Goal: Information Seeking & Learning: Check status

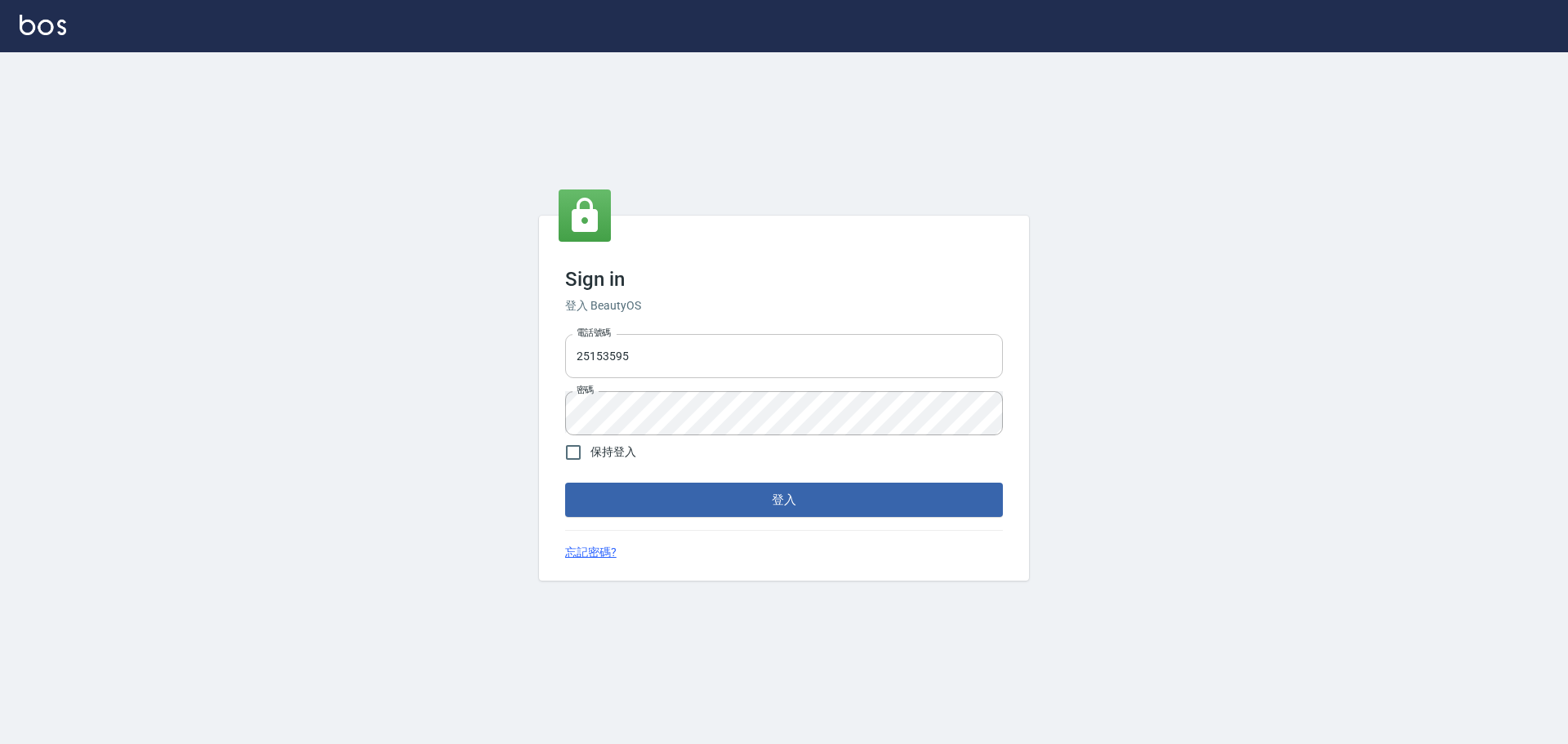
drag, startPoint x: 699, startPoint y: 361, endPoint x: 705, endPoint y: 372, distance: 12.5
click at [699, 361] on input "25153595" at bounding box center [784, 356] width 437 height 44
type input "9990001234567"
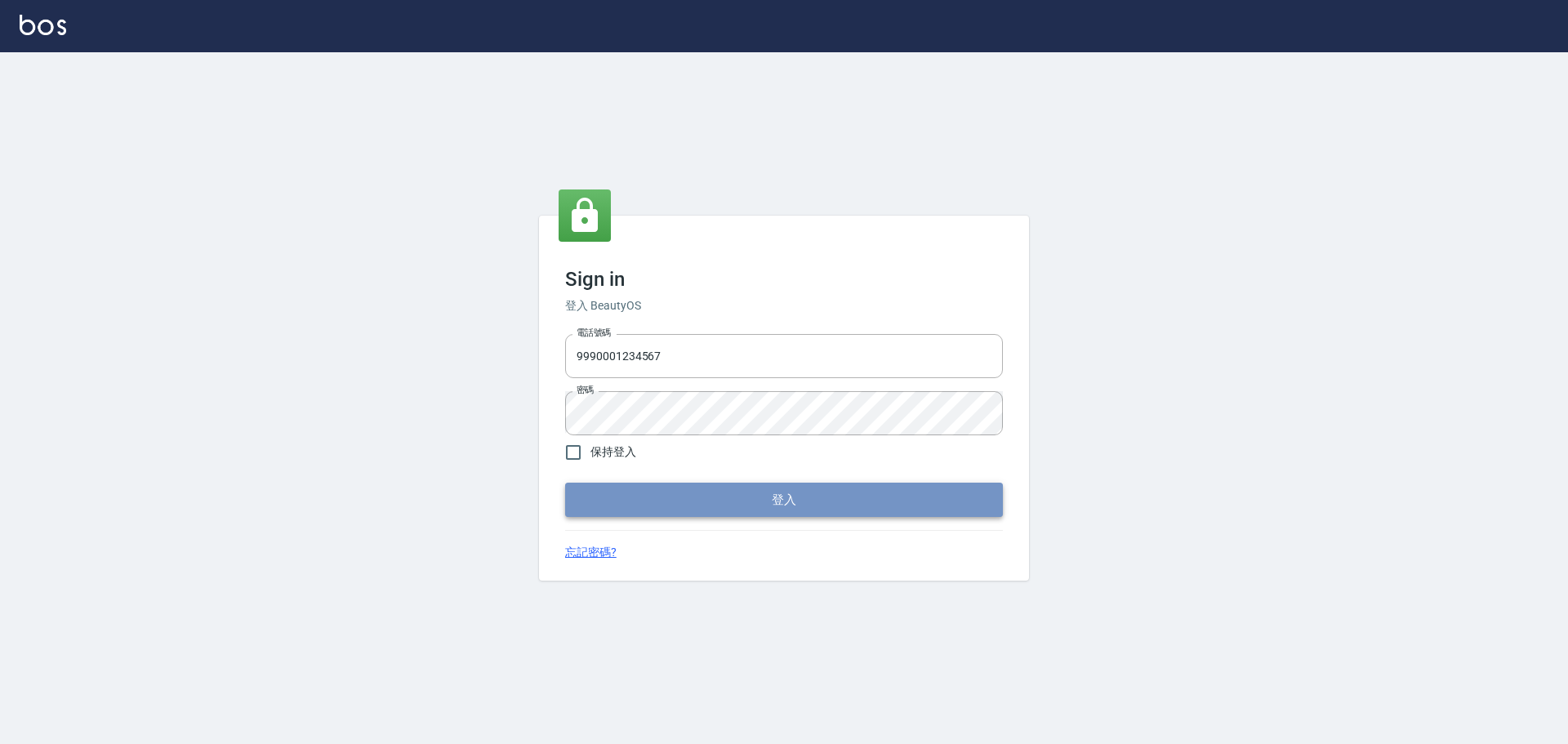
click at [782, 502] on button "登入" at bounding box center [784, 500] width 437 height 34
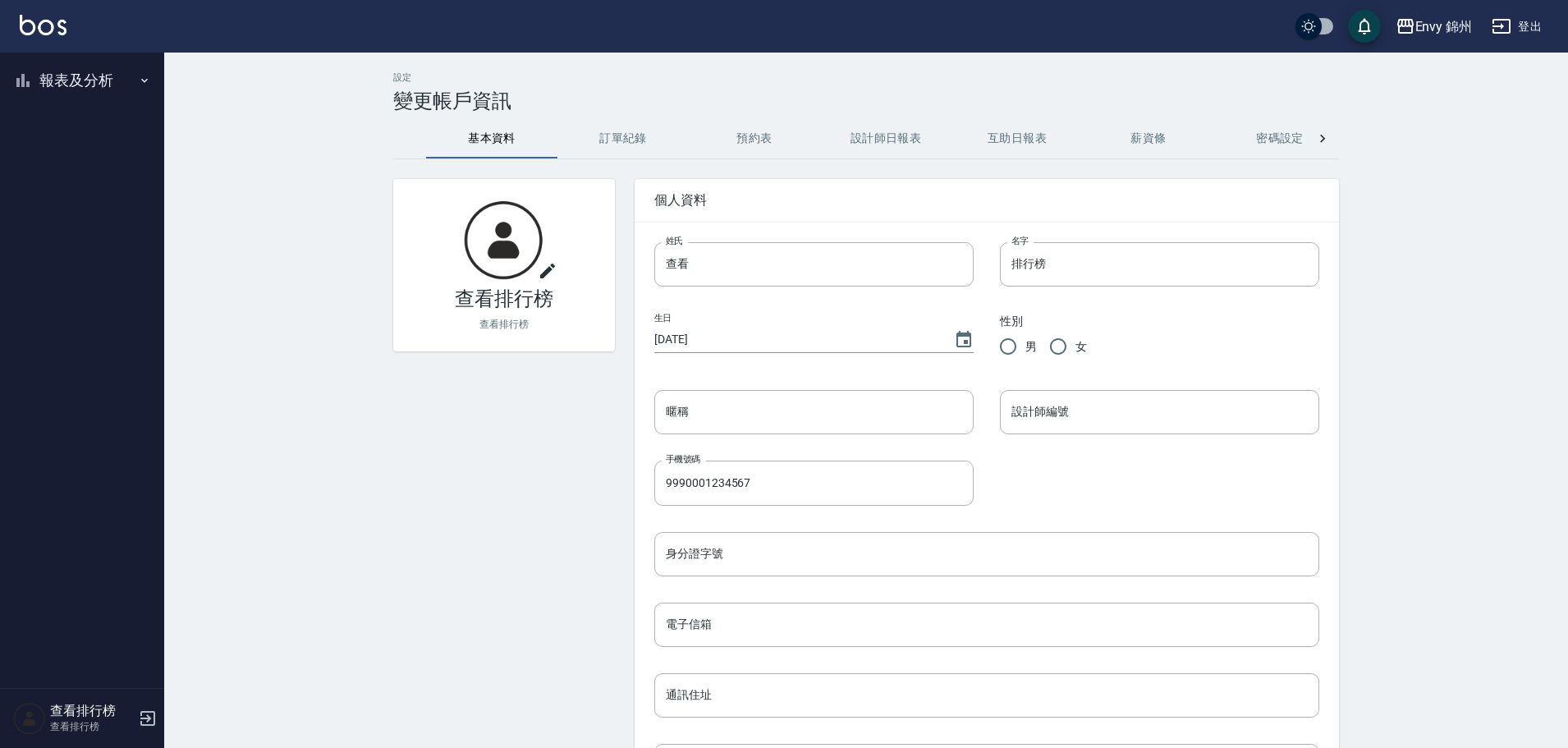
click at [87, 76] on button "報表及分析" at bounding box center [82, 80] width 152 height 43
click at [89, 177] on link "店家排行榜" at bounding box center [82, 165] width 152 height 38
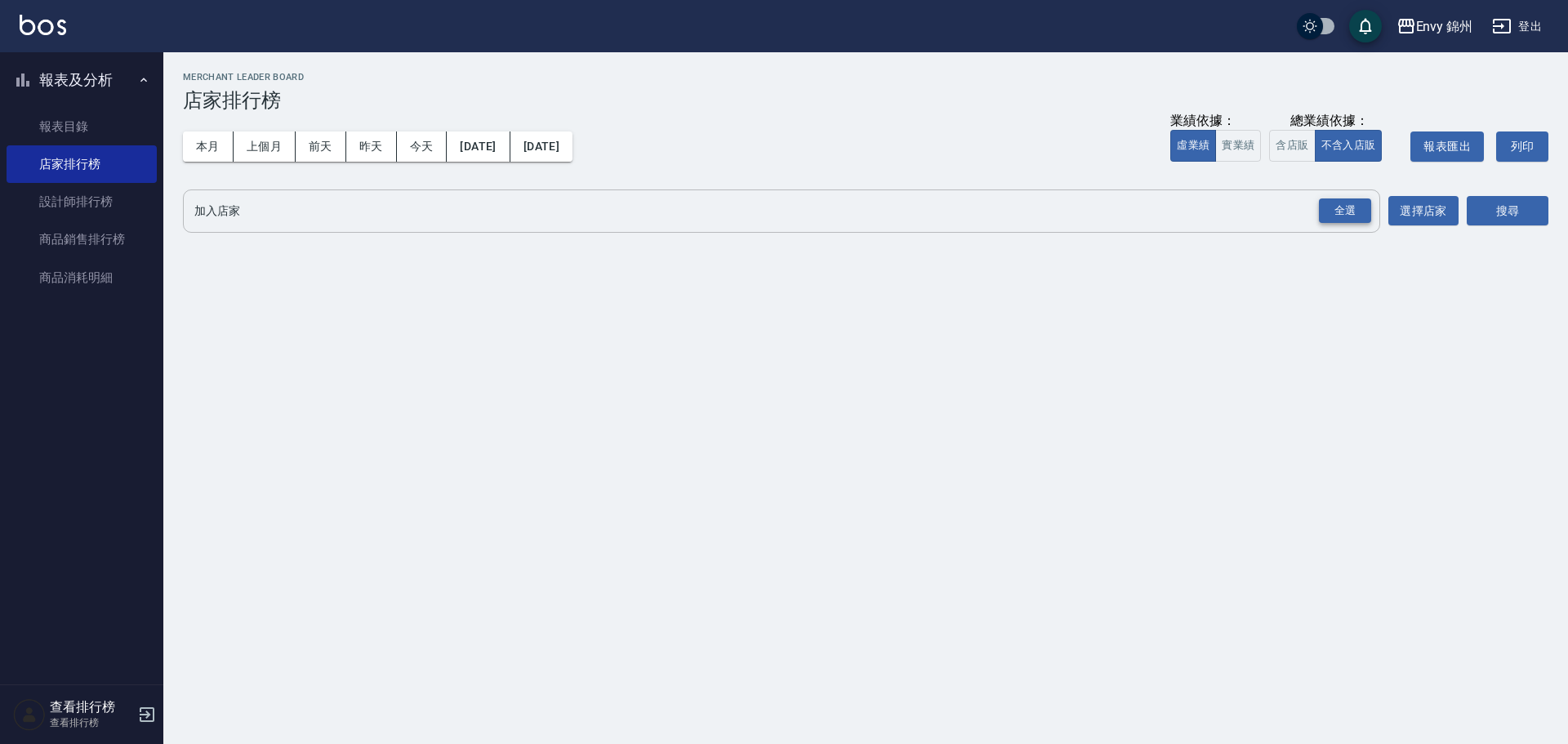
click at [1345, 214] on div "全選" at bounding box center [1344, 211] width 52 height 26
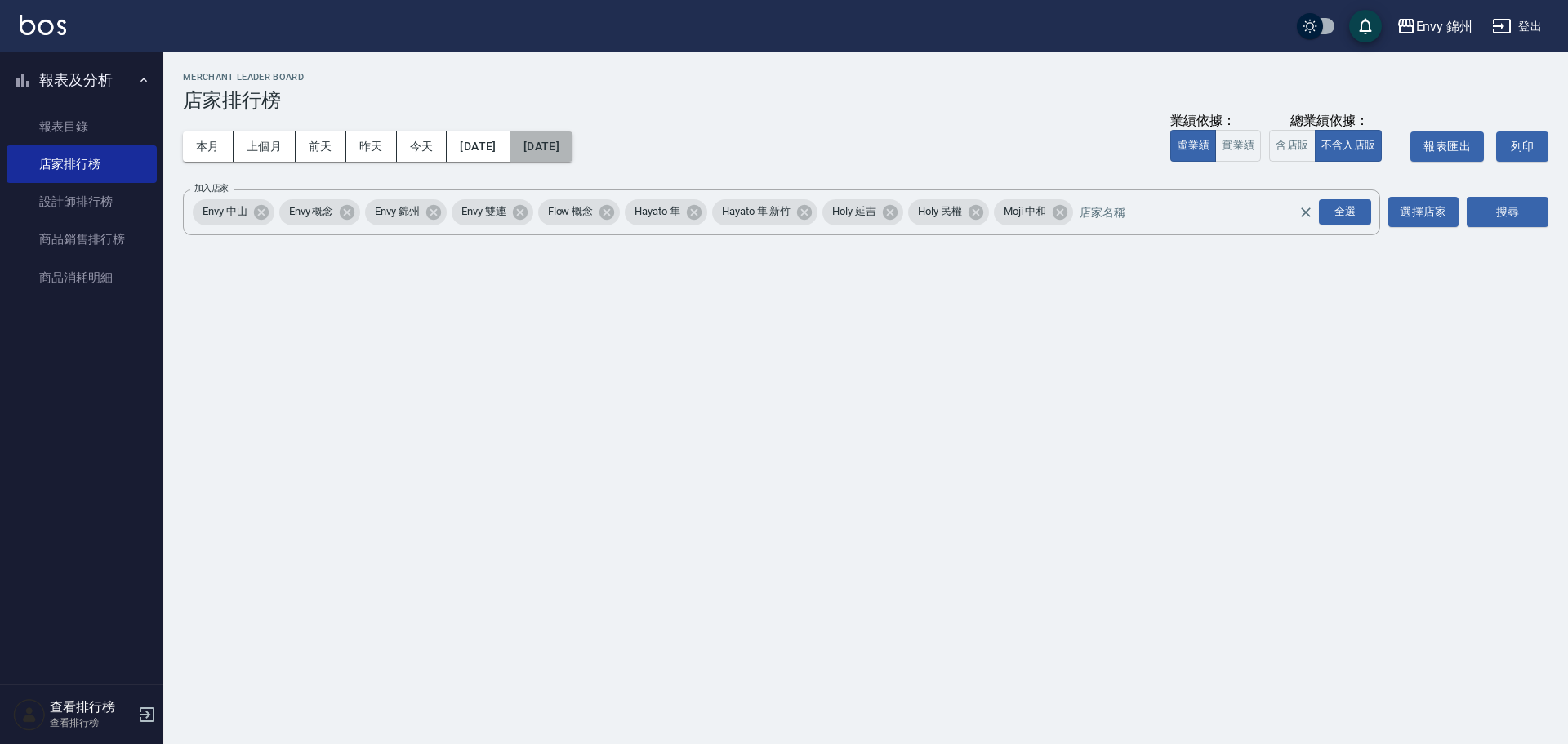
click at [572, 147] on button "[DATE]" at bounding box center [541, 146] width 62 height 31
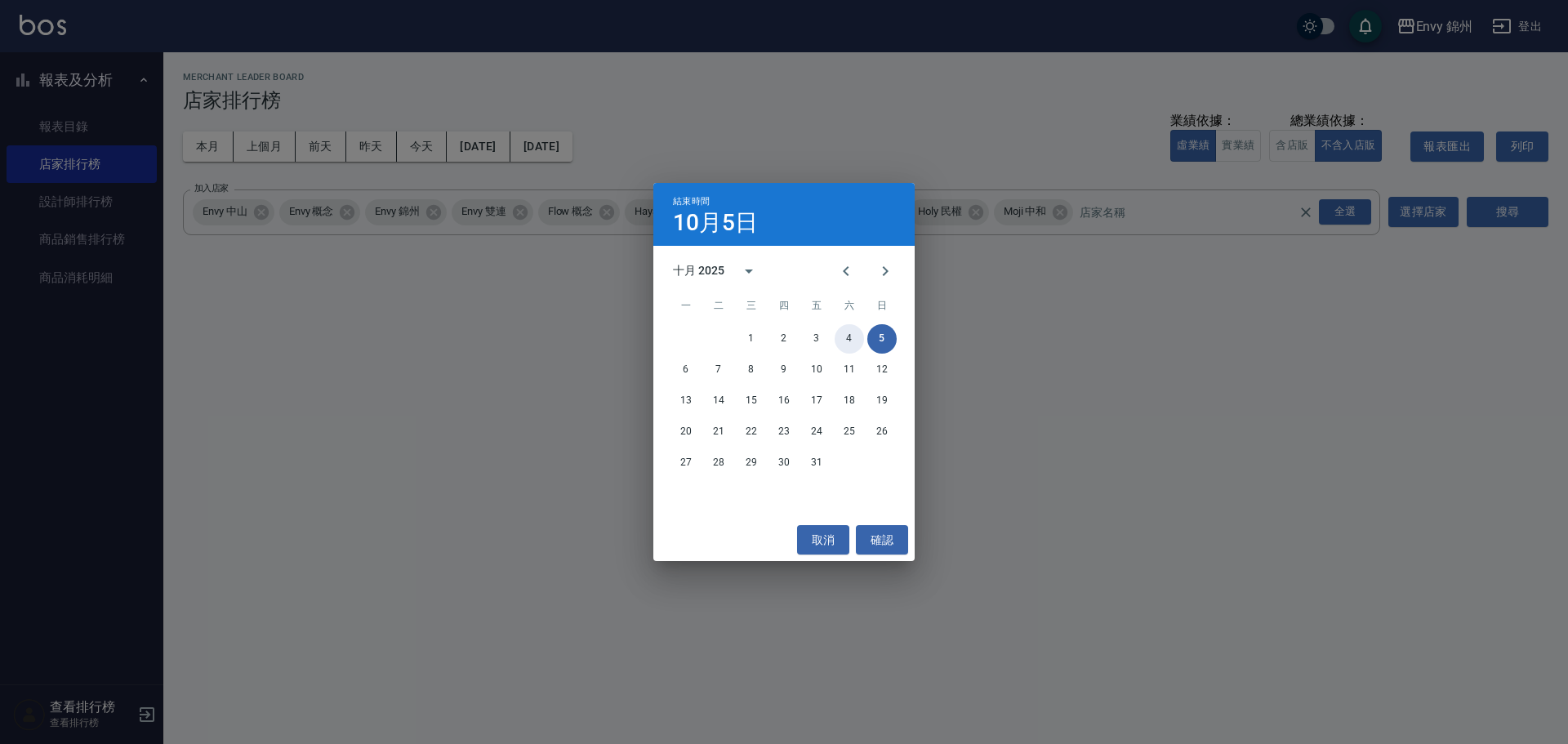
click at [837, 330] on button "4" at bounding box center [849, 339] width 30 height 30
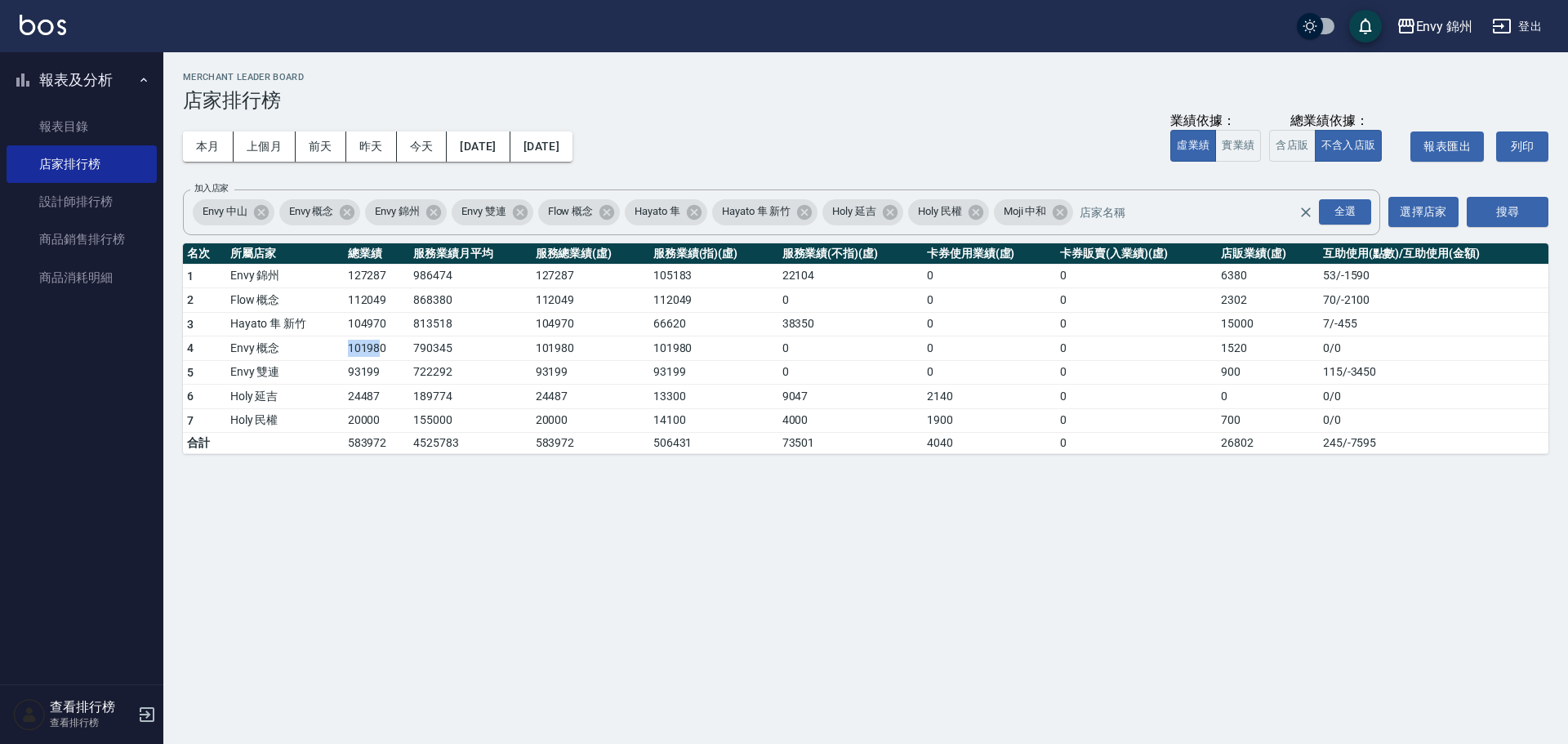
drag, startPoint x: 339, startPoint y: 351, endPoint x: 376, endPoint y: 357, distance: 37.5
click at [376, 357] on tr "4 Envy 概念 101980 790345 101980 101980 0 0 0 1520 0 / 0" at bounding box center [866, 349] width 1365 height 25
click at [37, 205] on link "設計師排行榜" at bounding box center [82, 202] width 151 height 37
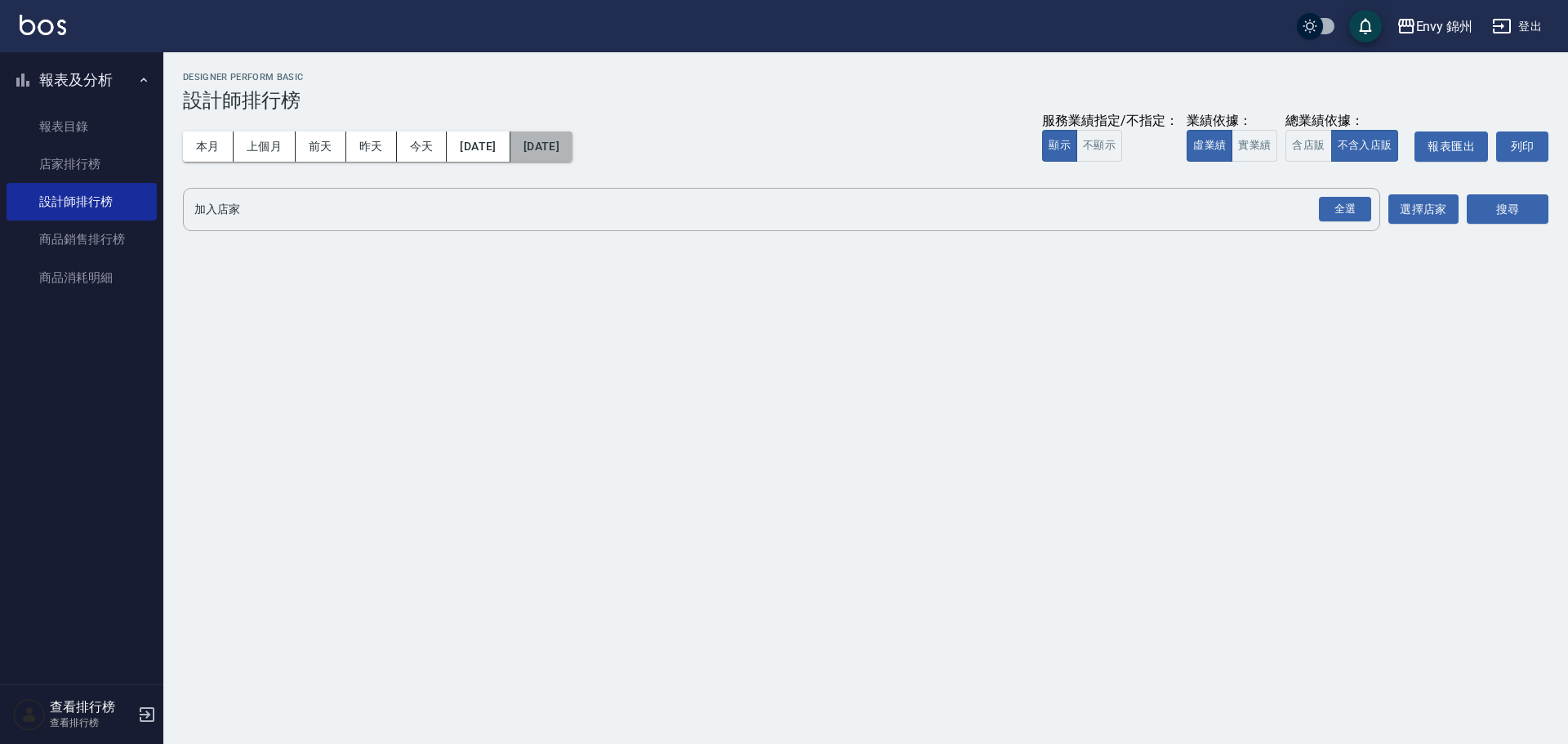
click at [572, 140] on button "[DATE]" at bounding box center [541, 146] width 62 height 31
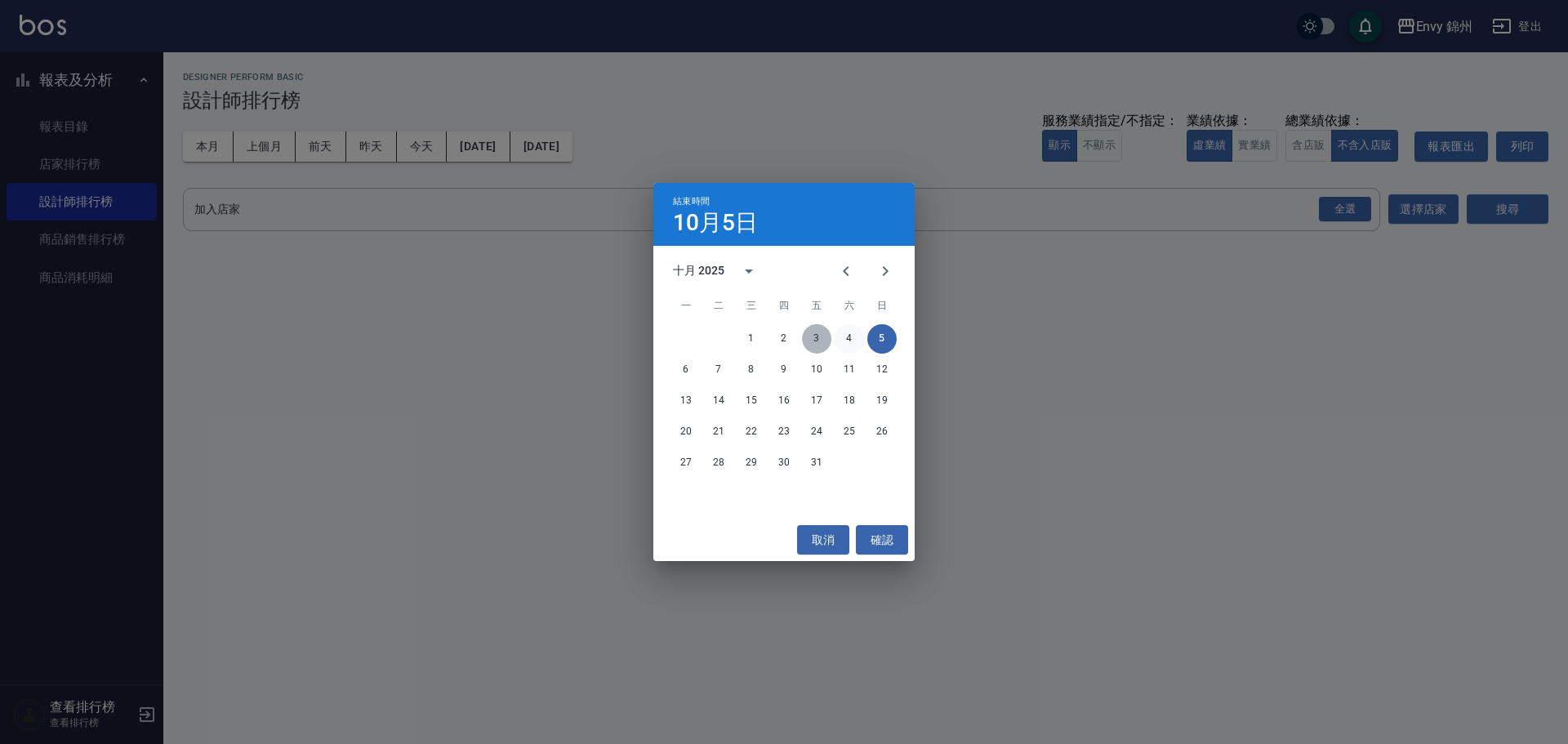
drag, startPoint x: 826, startPoint y: 344, endPoint x: 848, endPoint y: 339, distance: 22.6
click at [832, 344] on div "1 2 3 4 5" at bounding box center [783, 339] width 261 height 30
click at [851, 339] on button "4" at bounding box center [849, 339] width 30 height 30
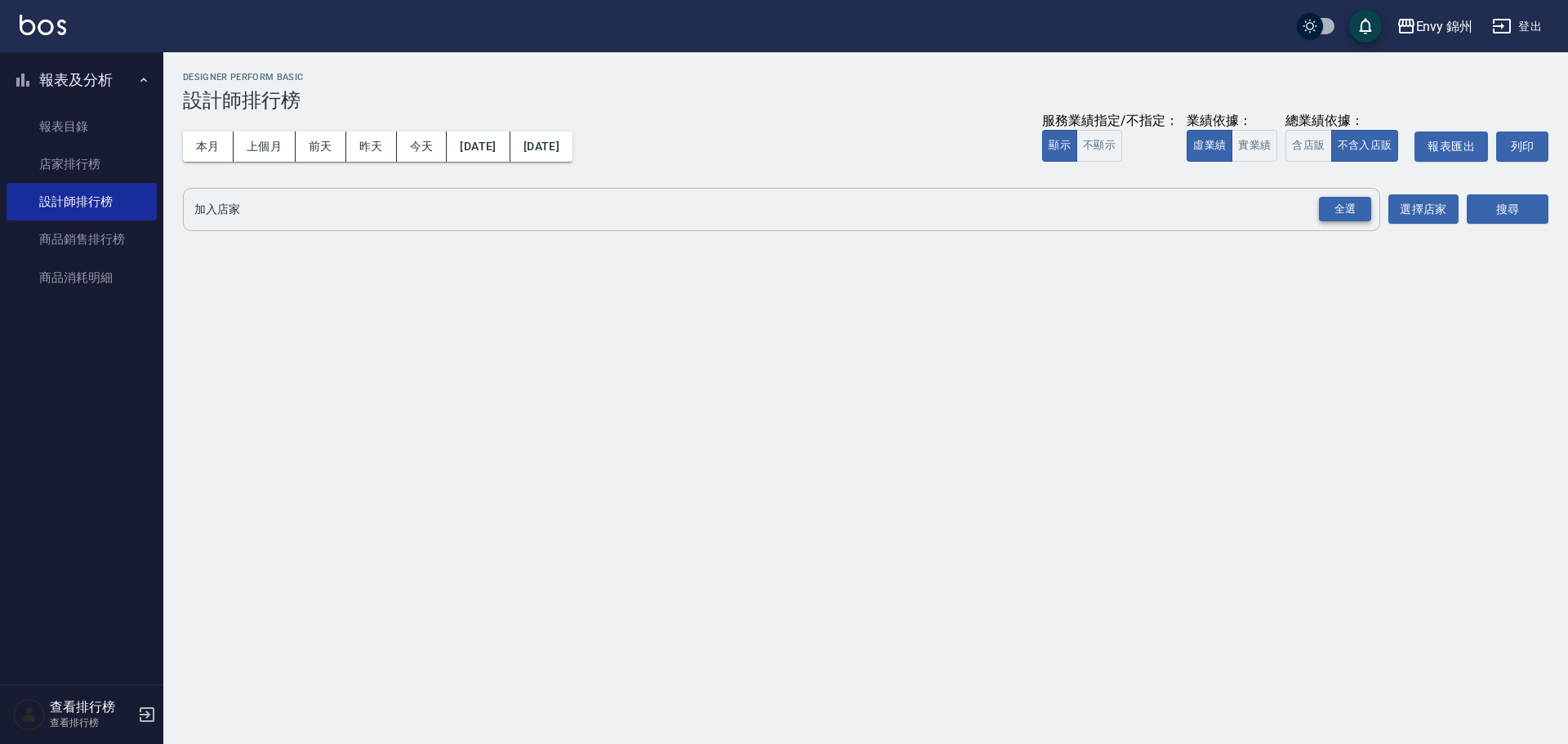
click at [1348, 211] on div "全選" at bounding box center [1344, 210] width 52 height 26
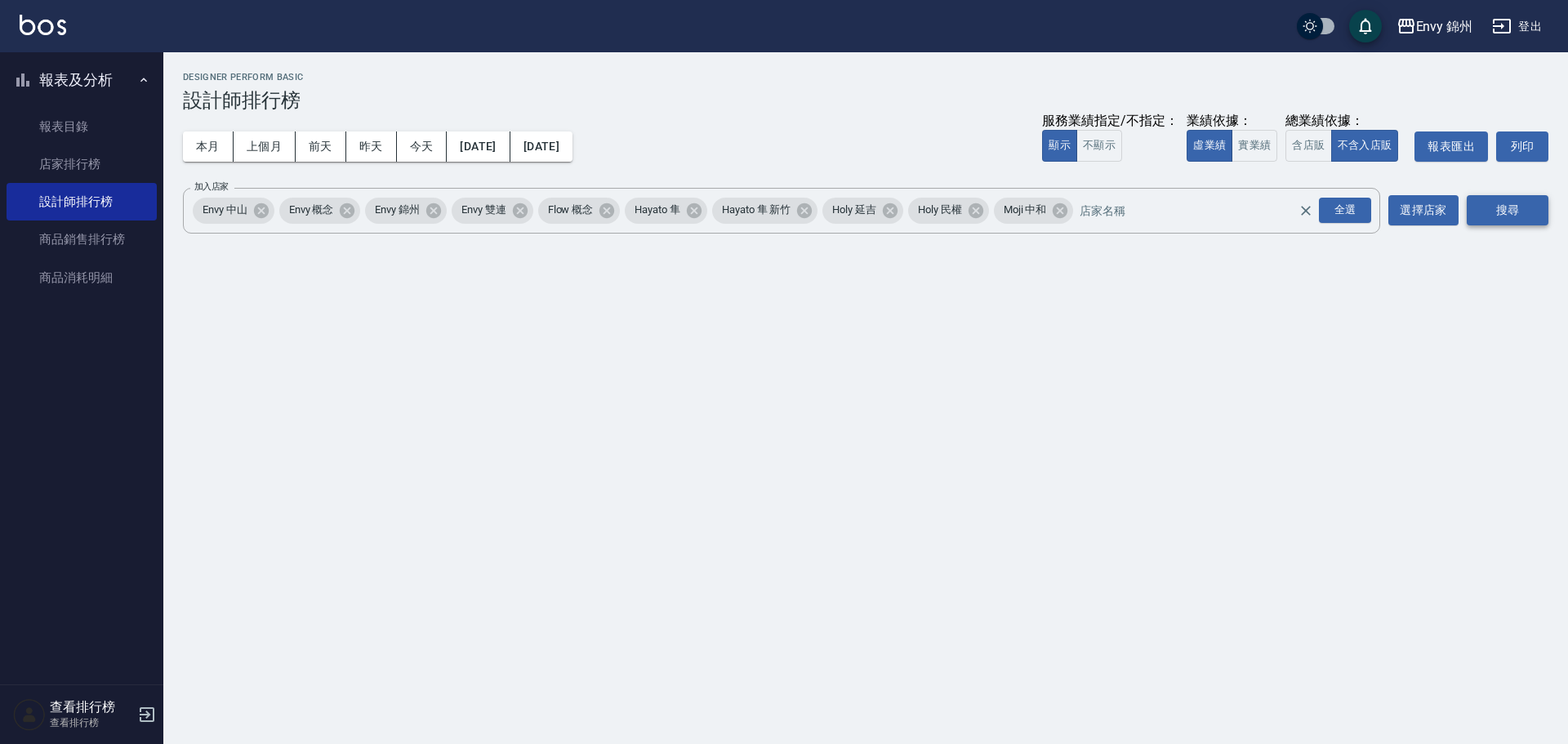
click at [1504, 220] on button "搜尋" at bounding box center [1507, 210] width 82 height 31
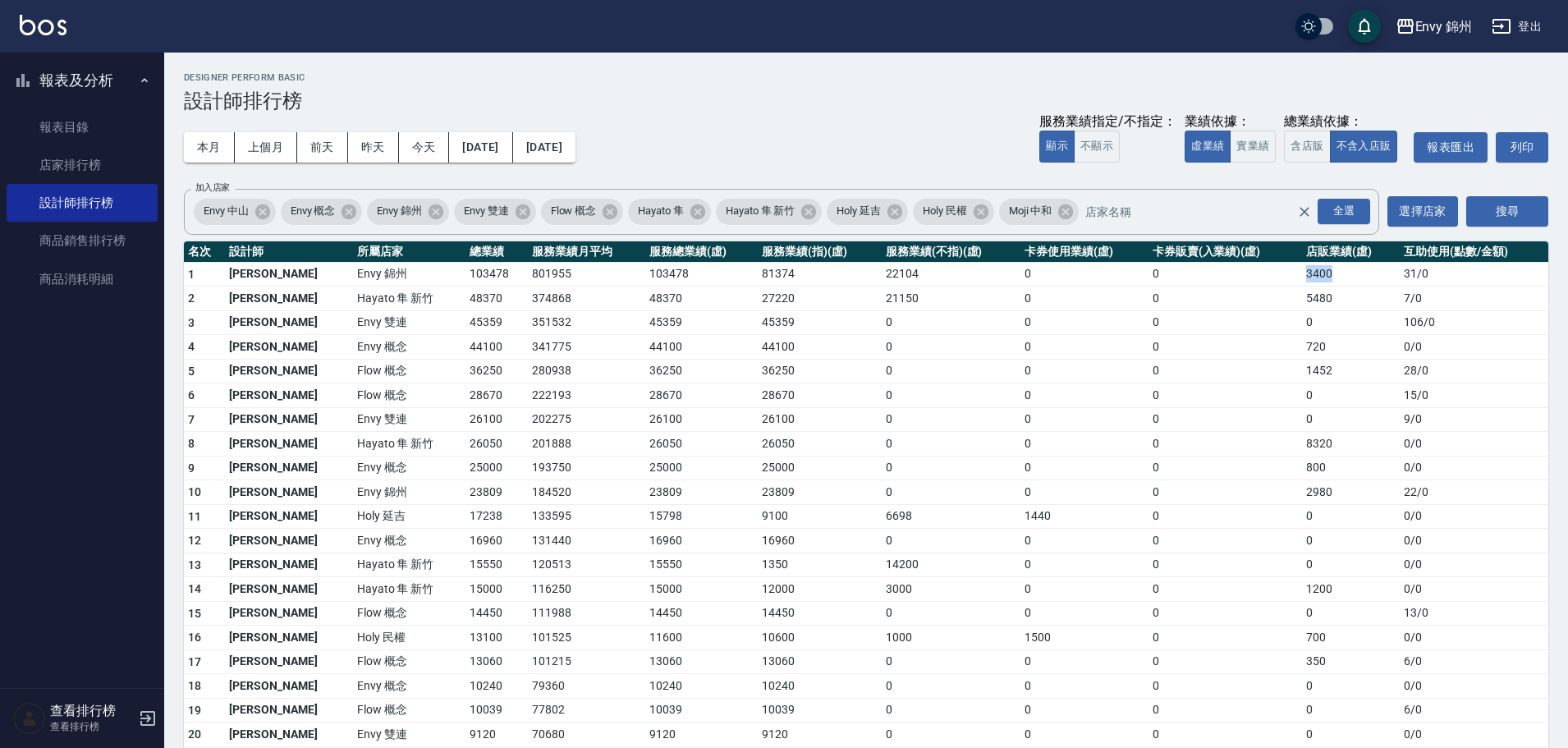
drag, startPoint x: 1274, startPoint y: 280, endPoint x: 1349, endPoint y: 280, distance: 75.0
click at [1349, 280] on tr "1 鄭怡秀 Envy 錦州 103478 801955 103478 81374 22104 0 0 3400 31 / 0" at bounding box center [867, 273] width 1365 height 25
drag, startPoint x: 398, startPoint y: 498, endPoint x: 451, endPoint y: 506, distance: 53.6
click at [451, 506] on tbody "1 鄭怡秀 Envy 錦州 103478 801955 103478 81374 22104 0 0 3400 31 / 0 2 李仕芬 Hayato 隼 新…" at bounding box center [867, 611] width 1365 height 699
click at [468, 488] on td "23809" at bounding box center [496, 492] width 62 height 25
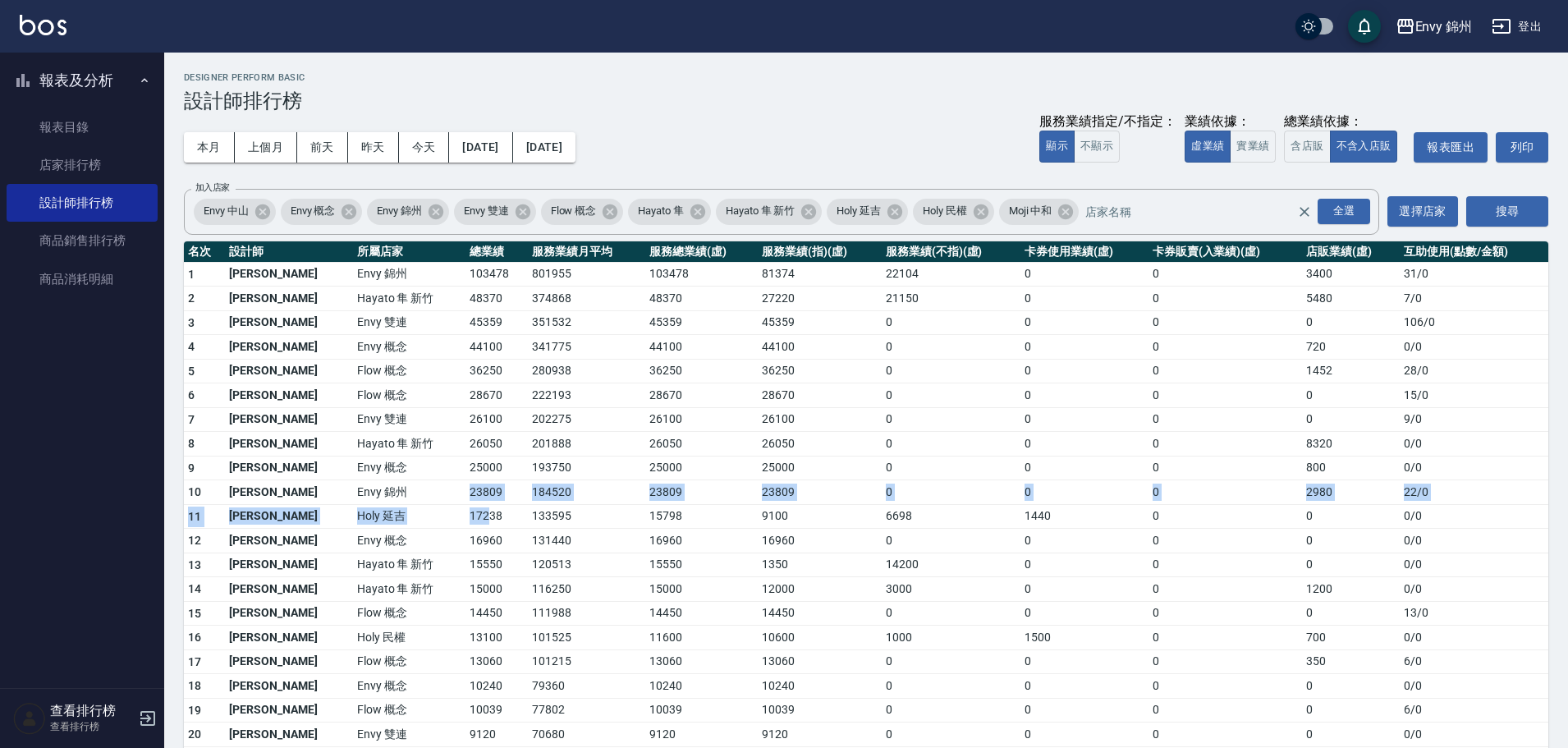
drag, startPoint x: 405, startPoint y: 502, endPoint x: 431, endPoint y: 509, distance: 26.9
click at [431, 509] on tbody "1 鄭怡秀 Envy 錦州 103478 801955 103478 81374 22104 0 0 3400 31 / 0 2 李仕芬 Hayato 隼 新…" at bounding box center [867, 611] width 1365 height 699
click at [466, 509] on td "17238" at bounding box center [496, 516] width 62 height 25
drag, startPoint x: 408, startPoint y: 492, endPoint x: 424, endPoint y: 506, distance: 21.3
click at [424, 506] on tbody "1 鄭怡秀 Envy 錦州 103478 801955 103478 81374 22104 0 0 3400 31 / 0 2 李仕芬 Hayato 隼 新…" at bounding box center [867, 611] width 1365 height 699
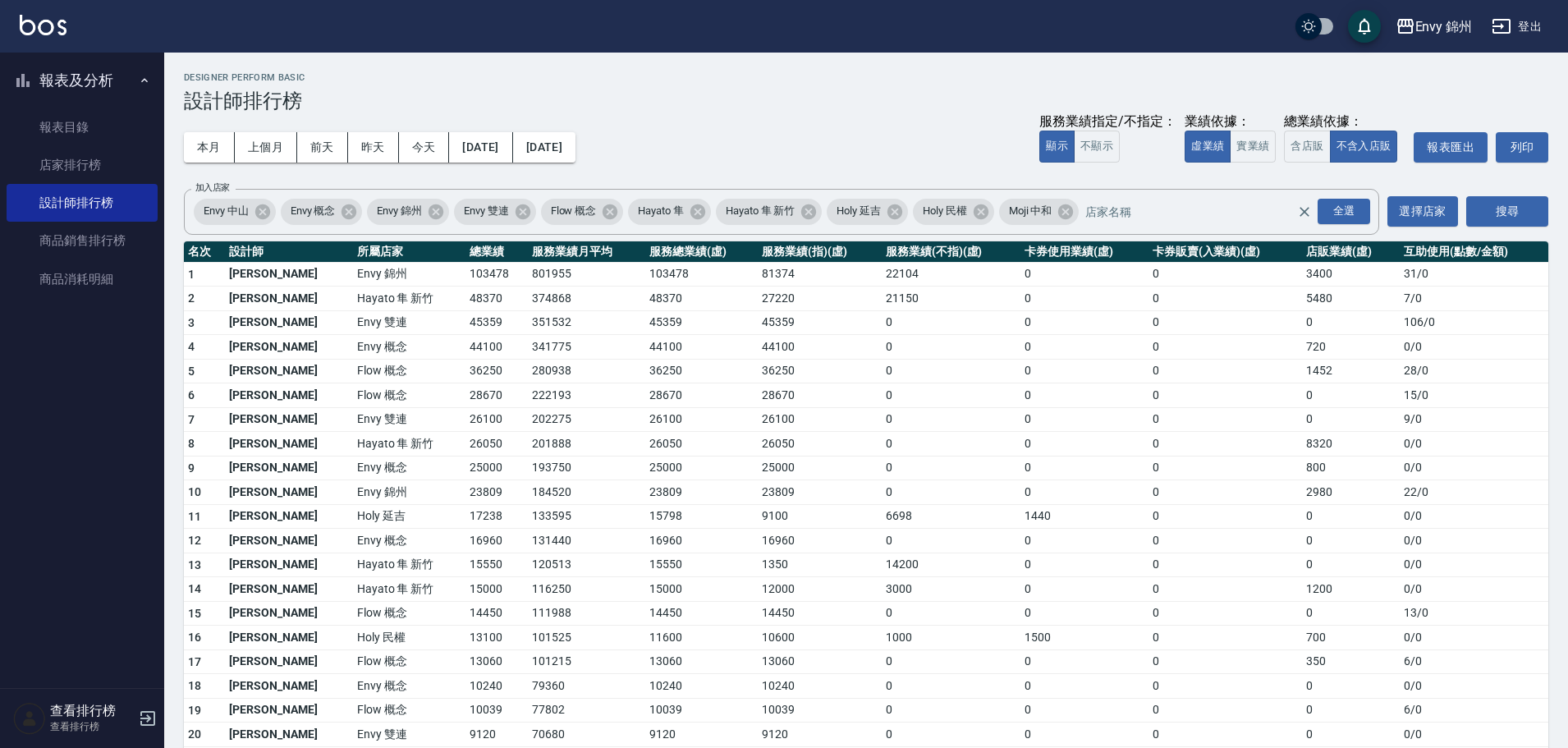
click at [466, 521] on td "17238" at bounding box center [496, 516] width 62 height 25
click at [365, 533] on td "Envy 概念" at bounding box center [409, 541] width 113 height 25
click at [1450, 27] on div "Envy 錦州" at bounding box center [1444, 27] width 57 height 21
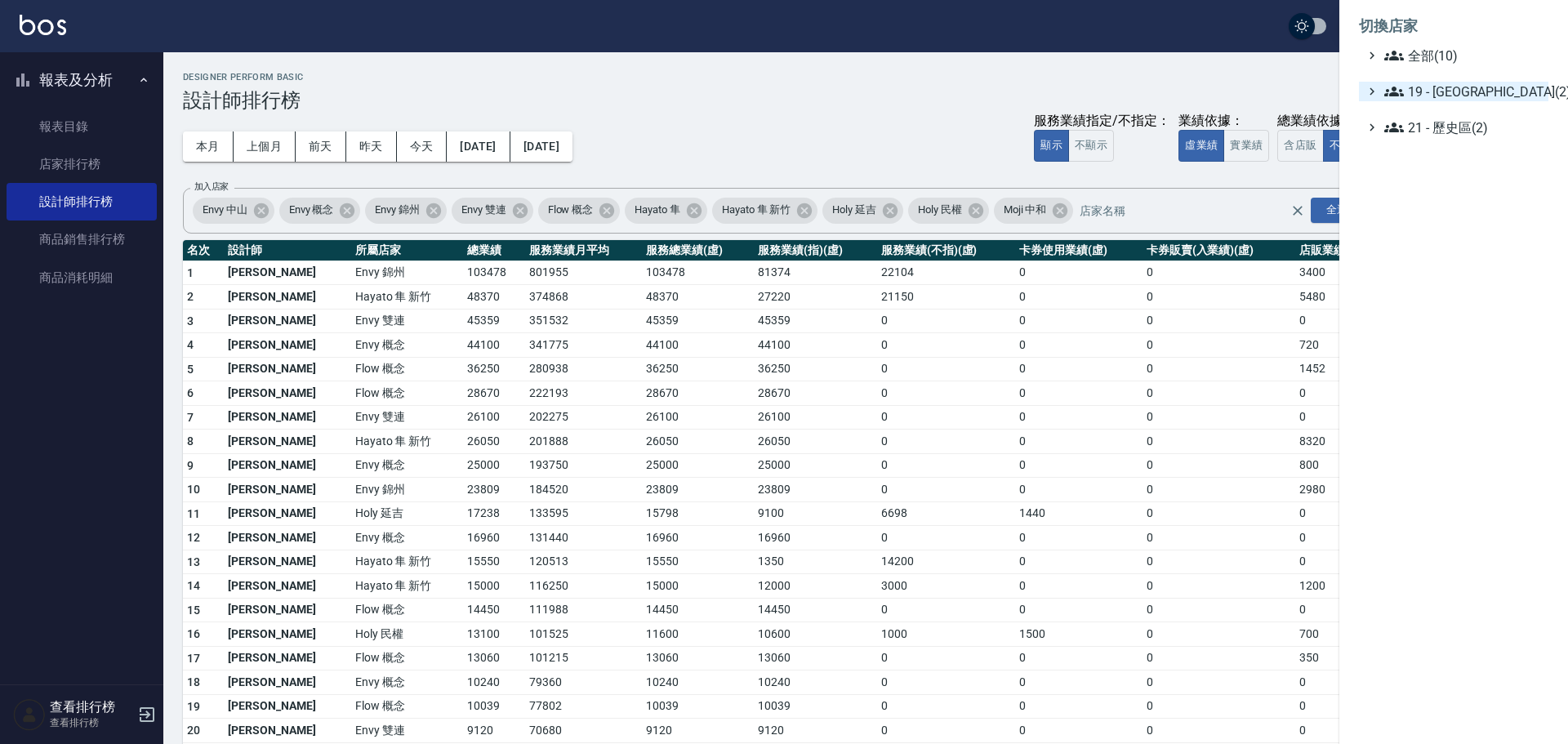
click at [1456, 93] on span "19 - 新城區(2)" at bounding box center [1463, 92] width 158 height 20
click at [1438, 131] on span "19.02 - ENVY(5)" at bounding box center [1470, 139] width 141 height 20
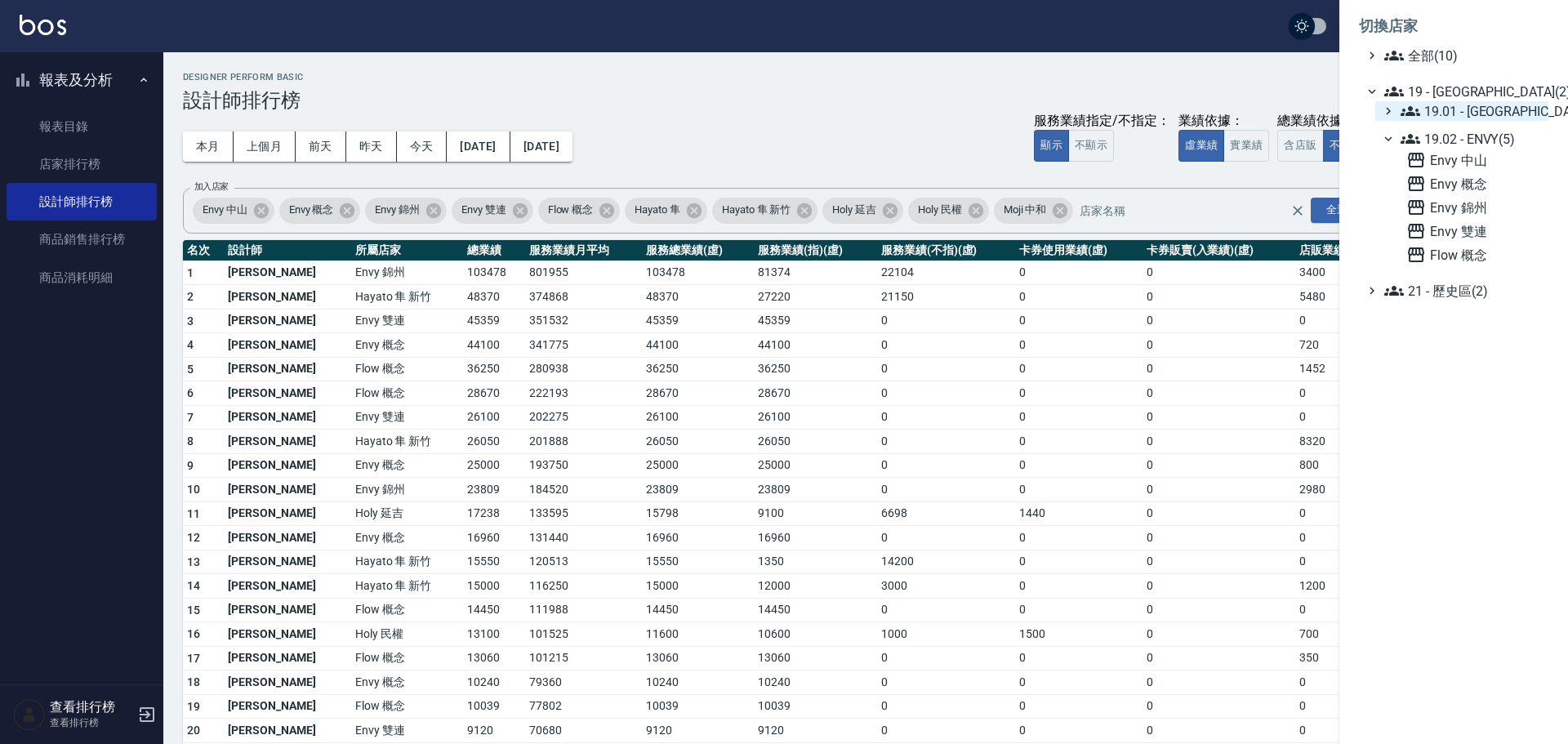
click at [1421, 119] on span "19.01 - 新城區 (3)" at bounding box center [1470, 111] width 141 height 20
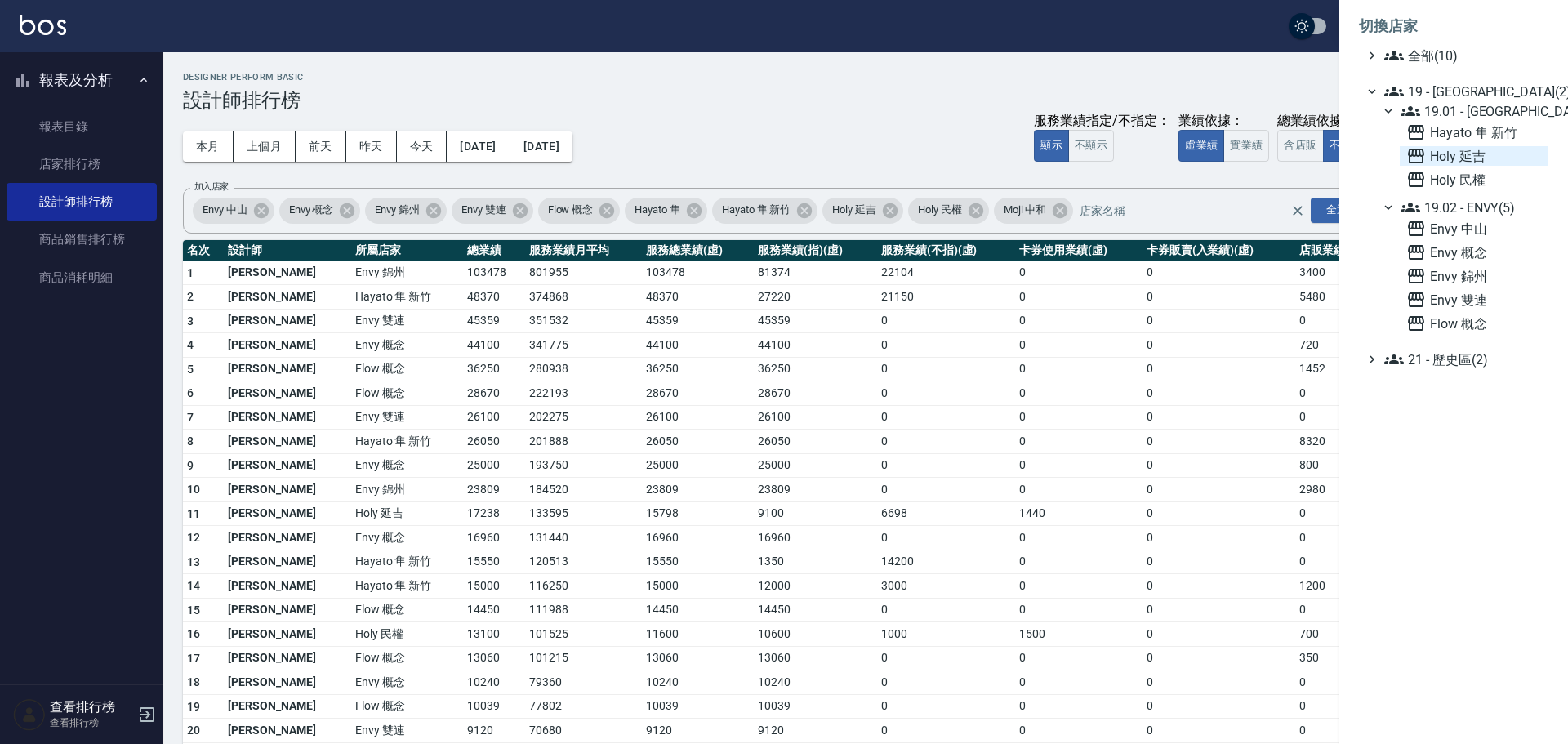
click at [1430, 151] on span "Holy 延吉" at bounding box center [1473, 156] width 136 height 20
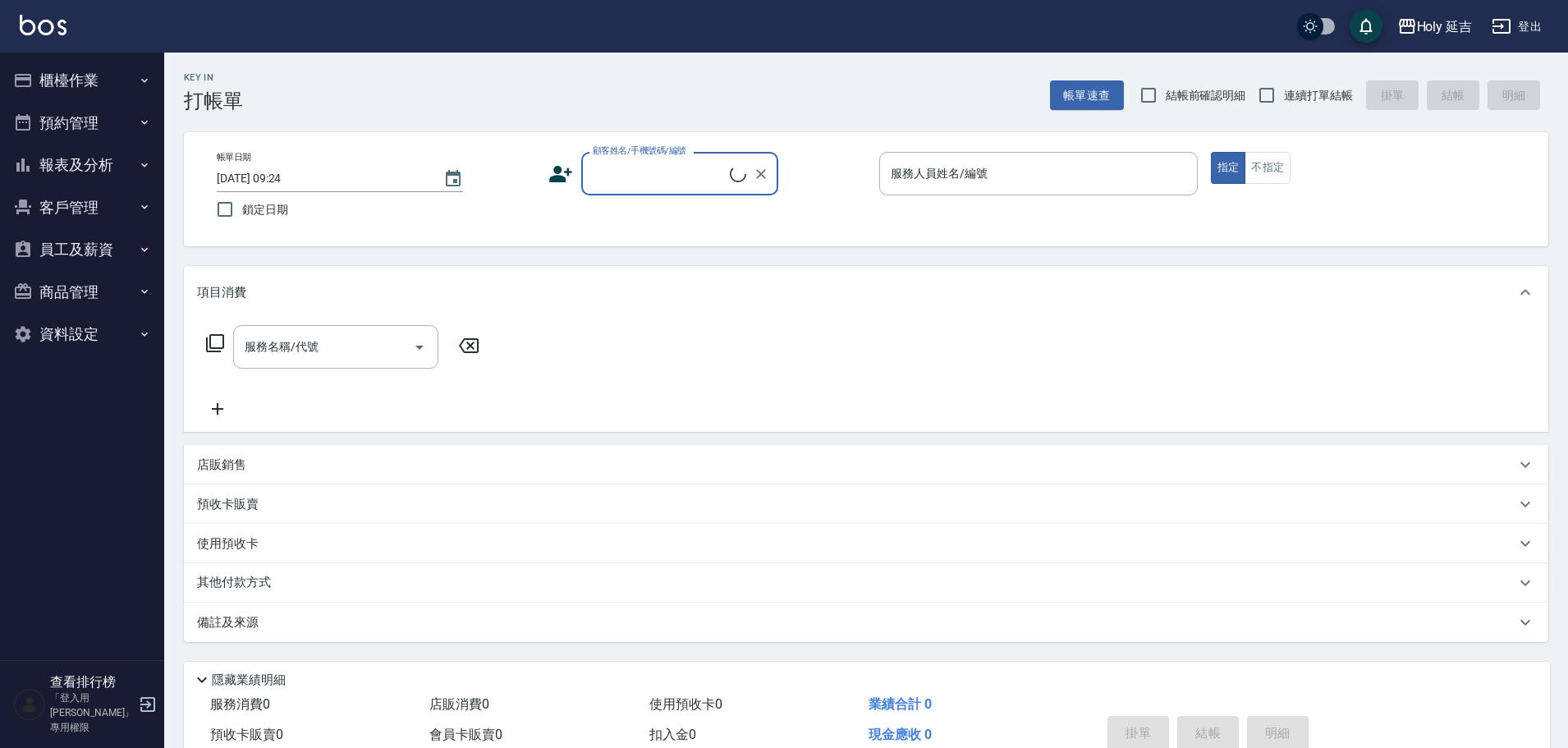
click at [52, 175] on button "報表及分析" at bounding box center [82, 164] width 152 height 43
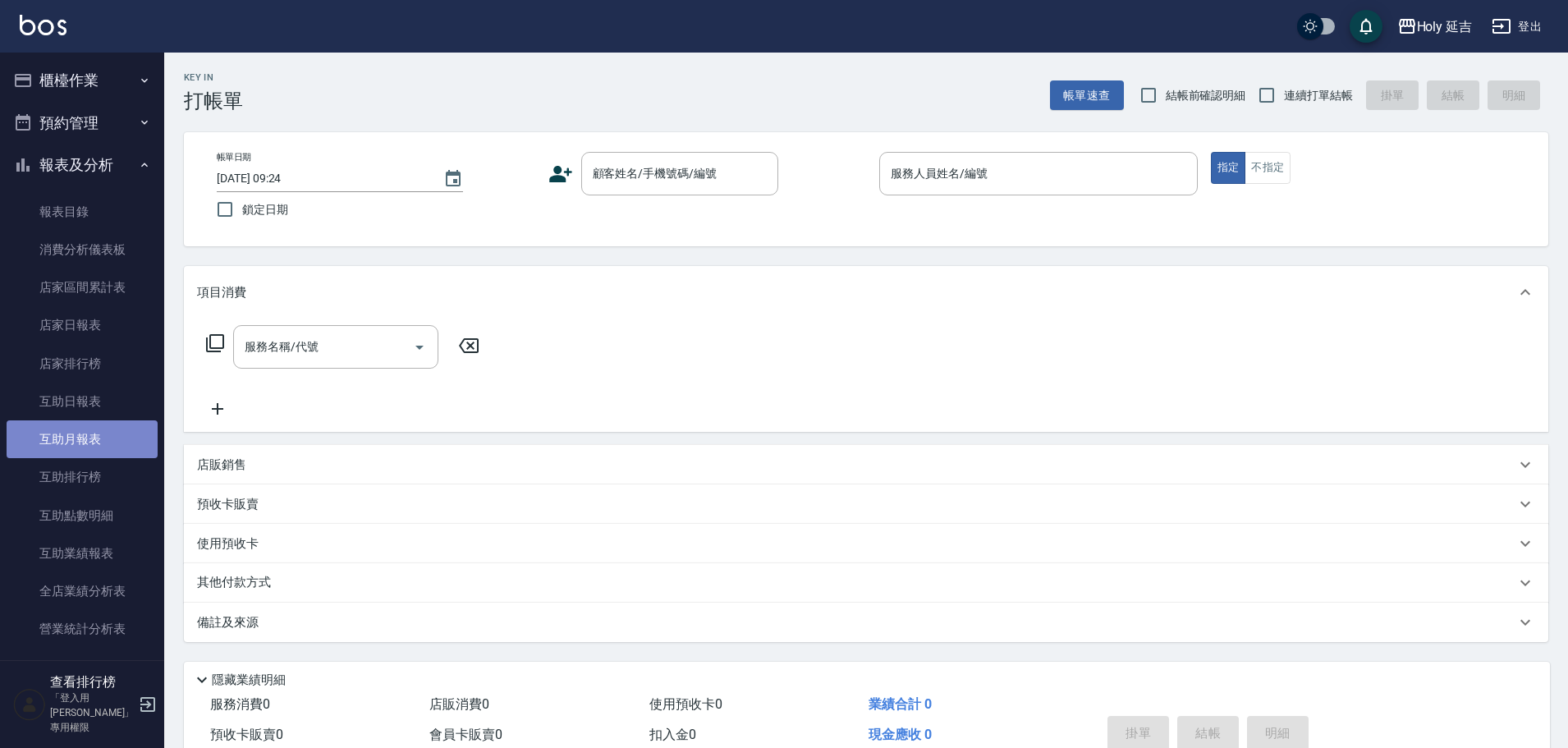
click at [89, 449] on link "互助月報表" at bounding box center [82, 439] width 152 height 38
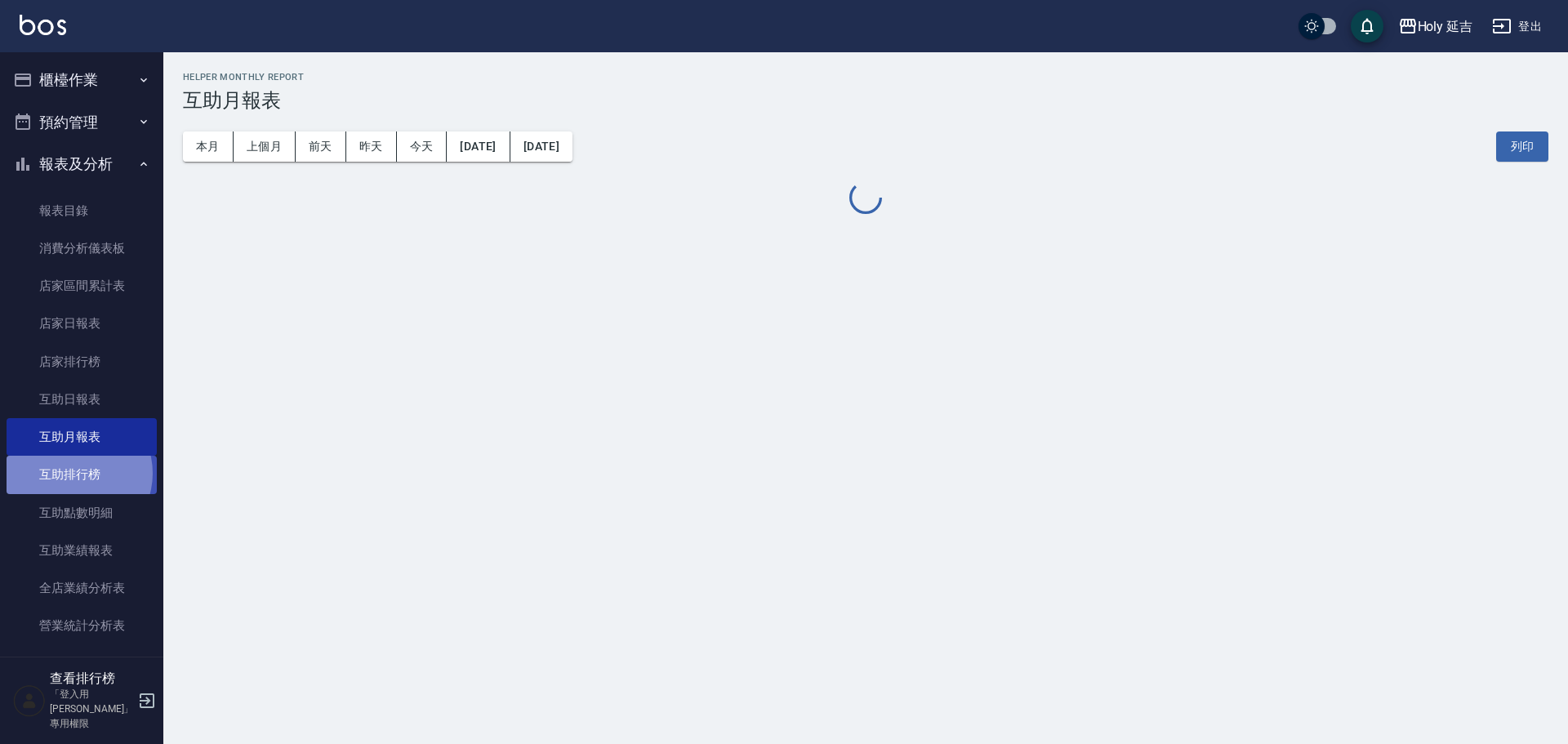
click at [73, 473] on link "互助排行榜" at bounding box center [82, 475] width 151 height 37
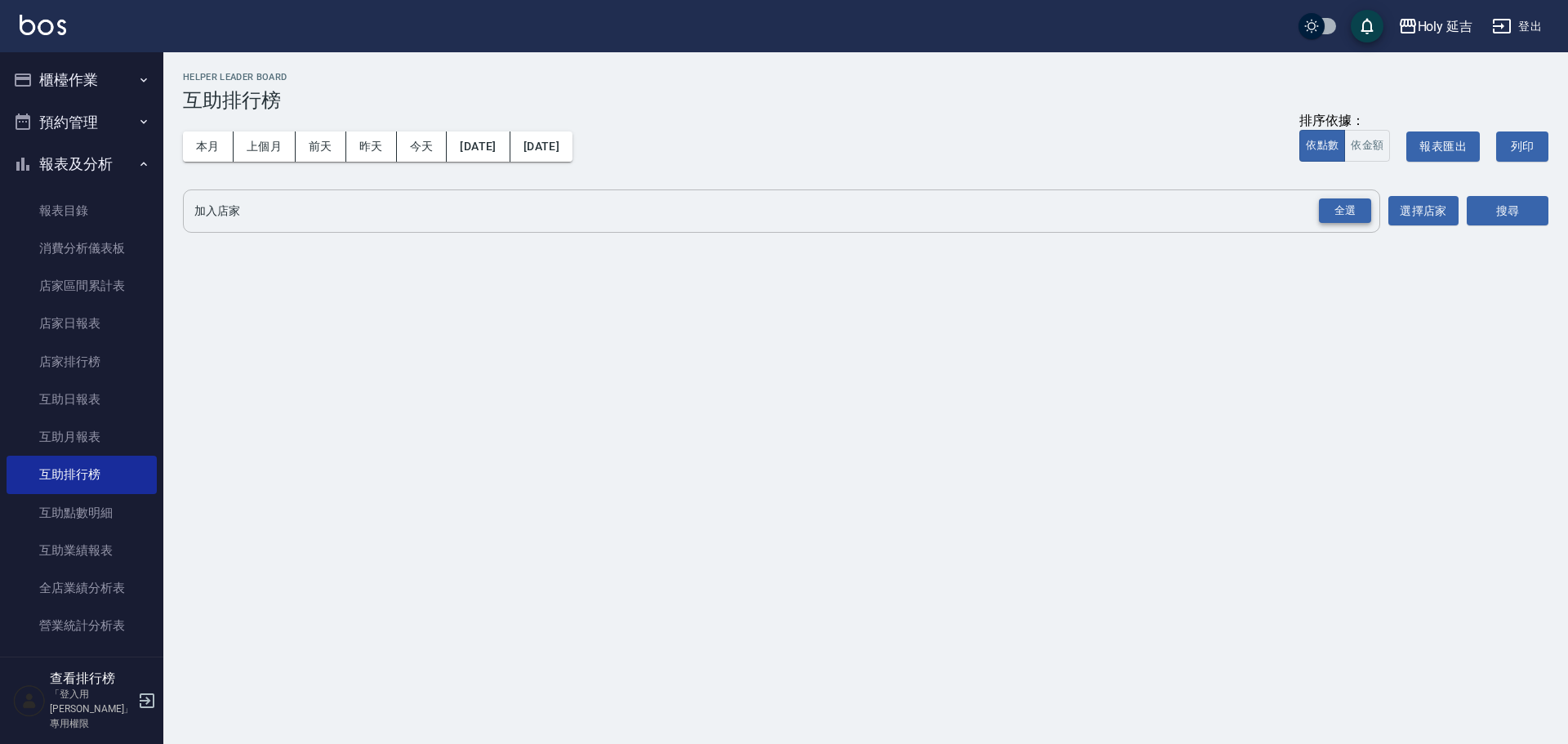
click at [1340, 222] on div "全選" at bounding box center [1344, 211] width 52 height 26
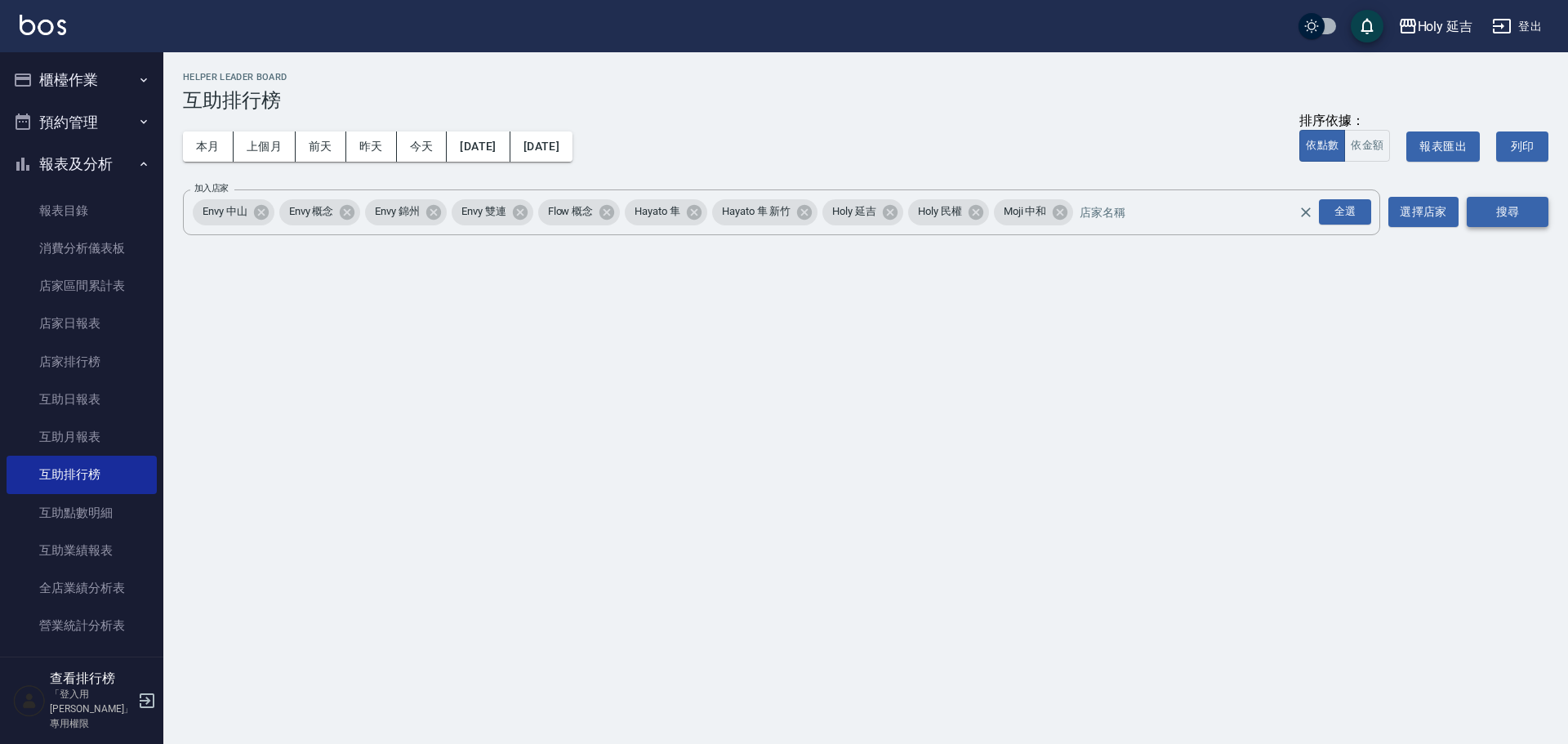
click at [1515, 203] on button "搜尋" at bounding box center [1507, 212] width 82 height 31
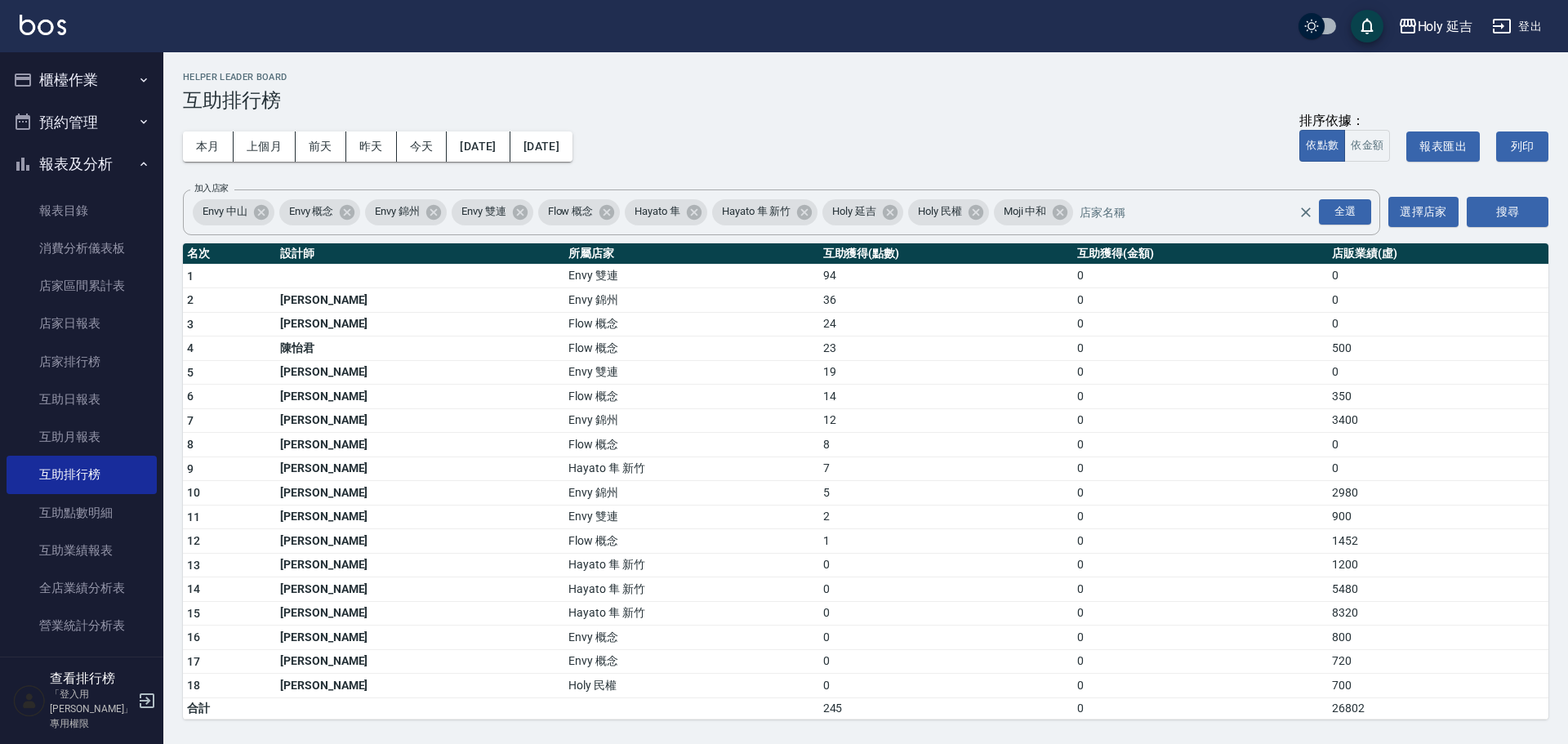
click at [1530, 24] on button "登出" at bounding box center [1517, 27] width 63 height 31
